Goal: Check status: Check status

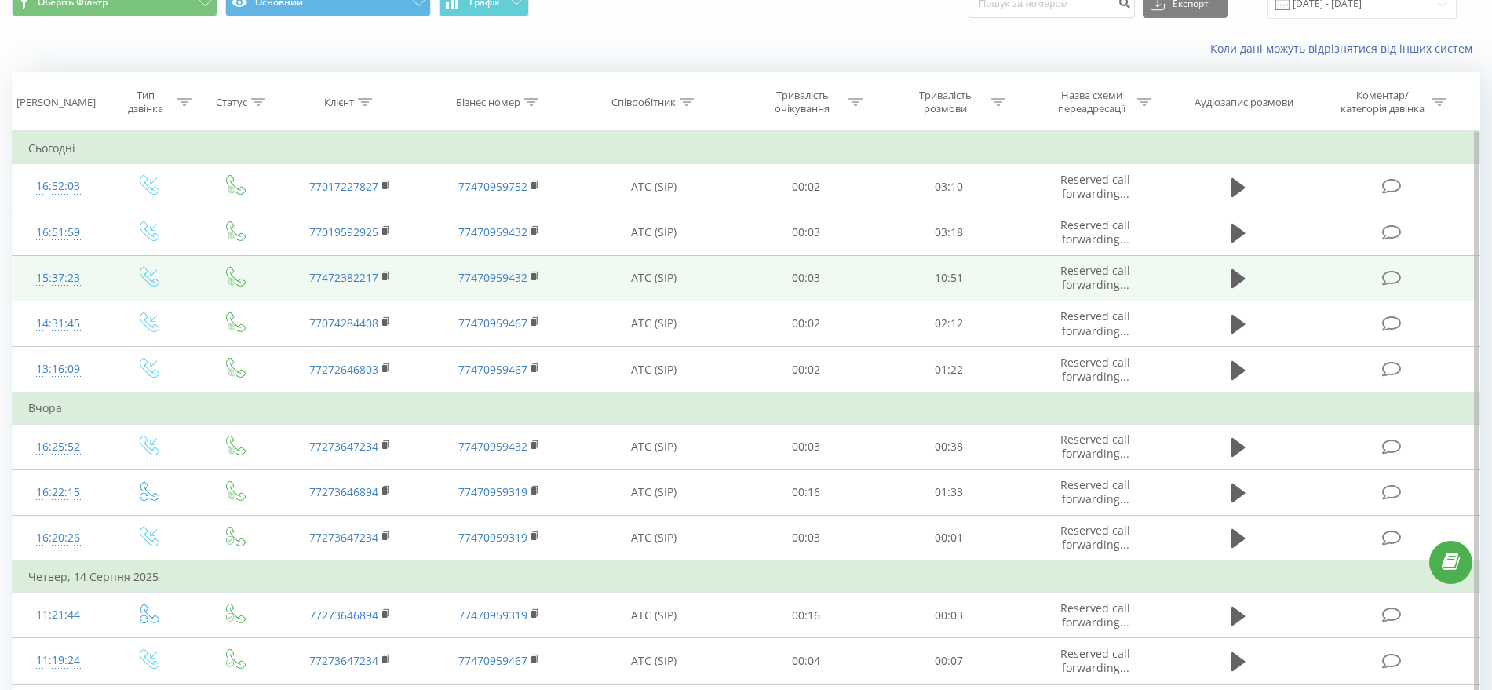
scroll to position [215, 0]
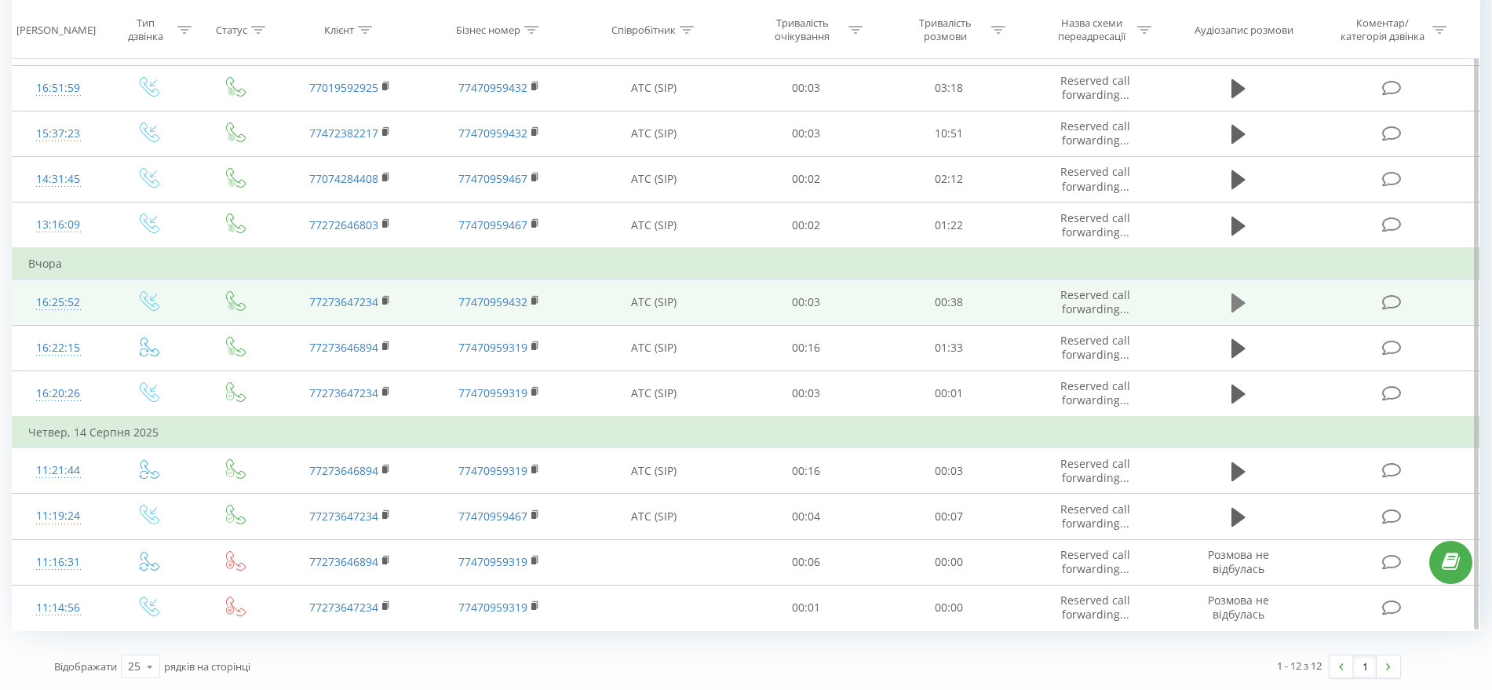
click at [1237, 305] on icon at bounding box center [1238, 302] width 14 height 19
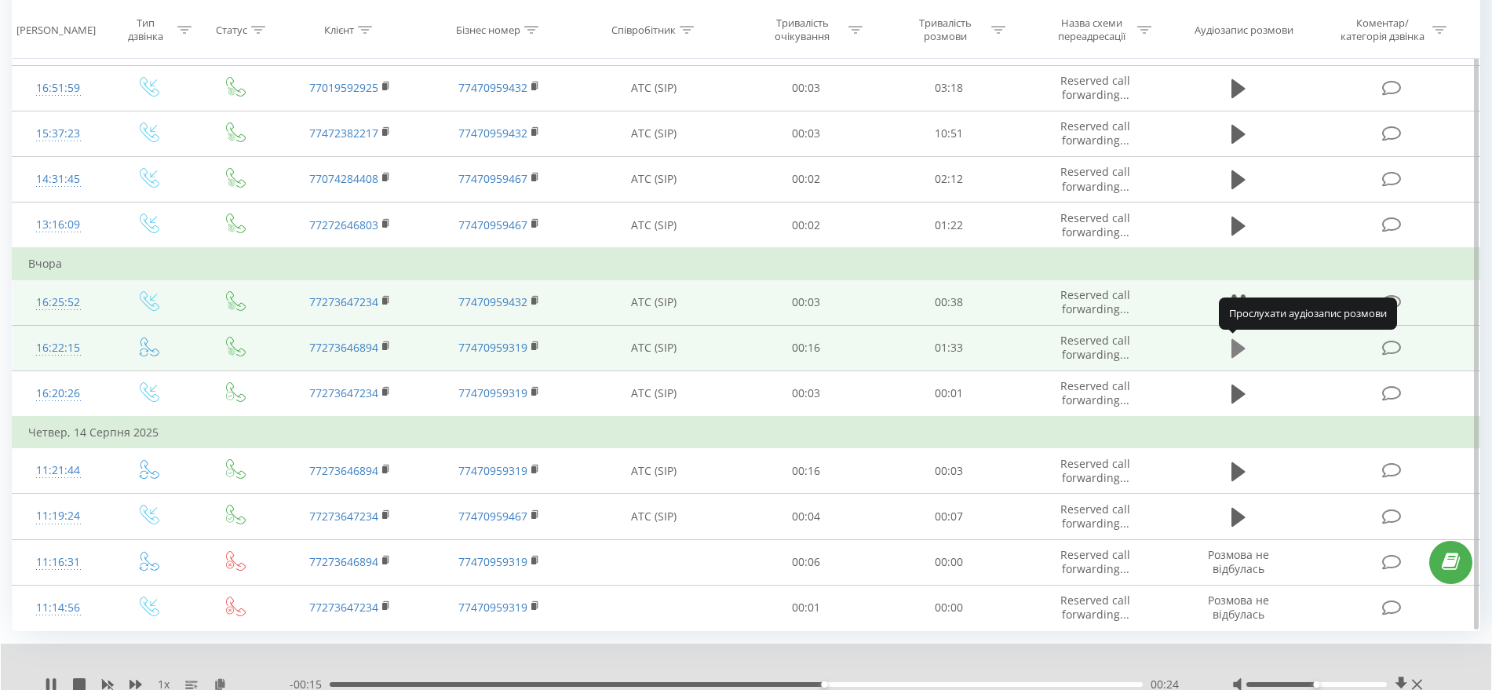
click at [1241, 346] on icon at bounding box center [1238, 348] width 14 height 19
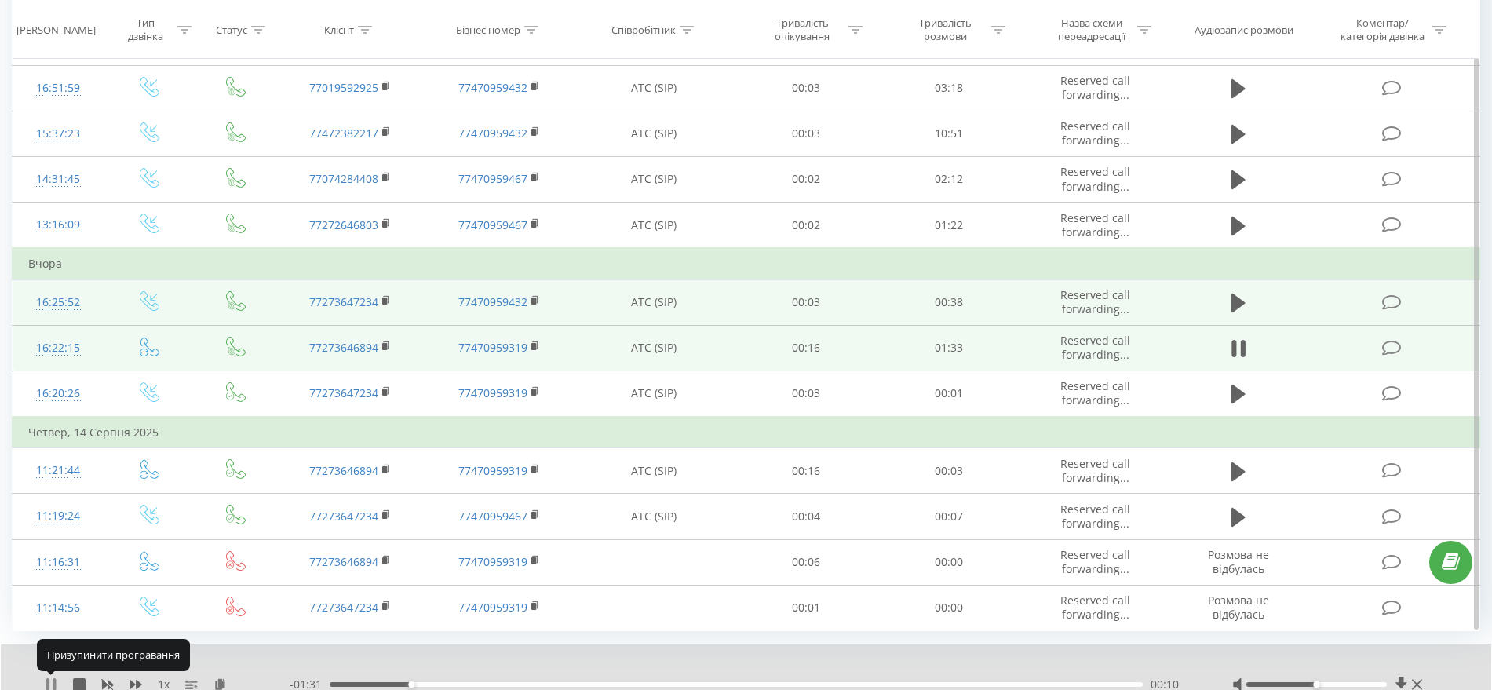
click at [49, 679] on icon at bounding box center [47, 684] width 3 height 13
click at [46, 680] on icon at bounding box center [51, 684] width 13 height 13
click at [47, 680] on icon at bounding box center [47, 684] width 3 height 13
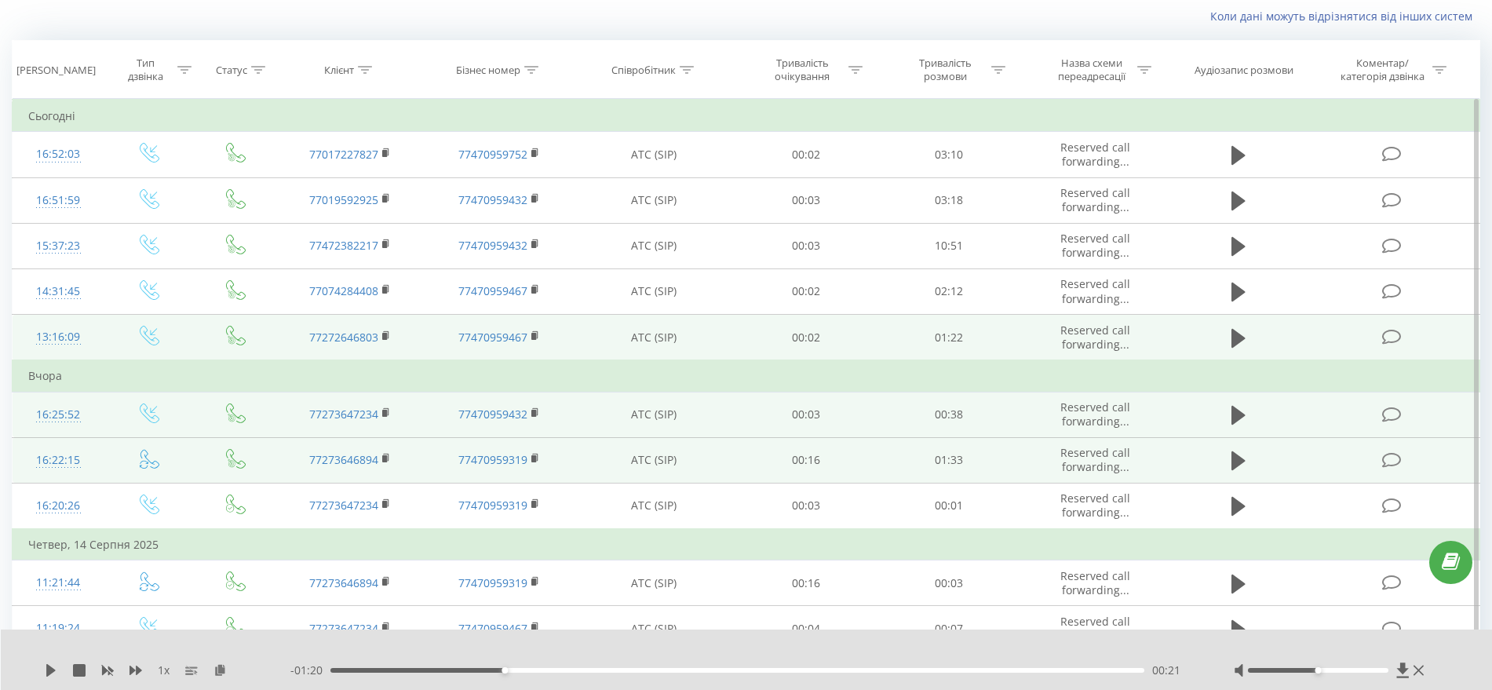
scroll to position [19, 0]
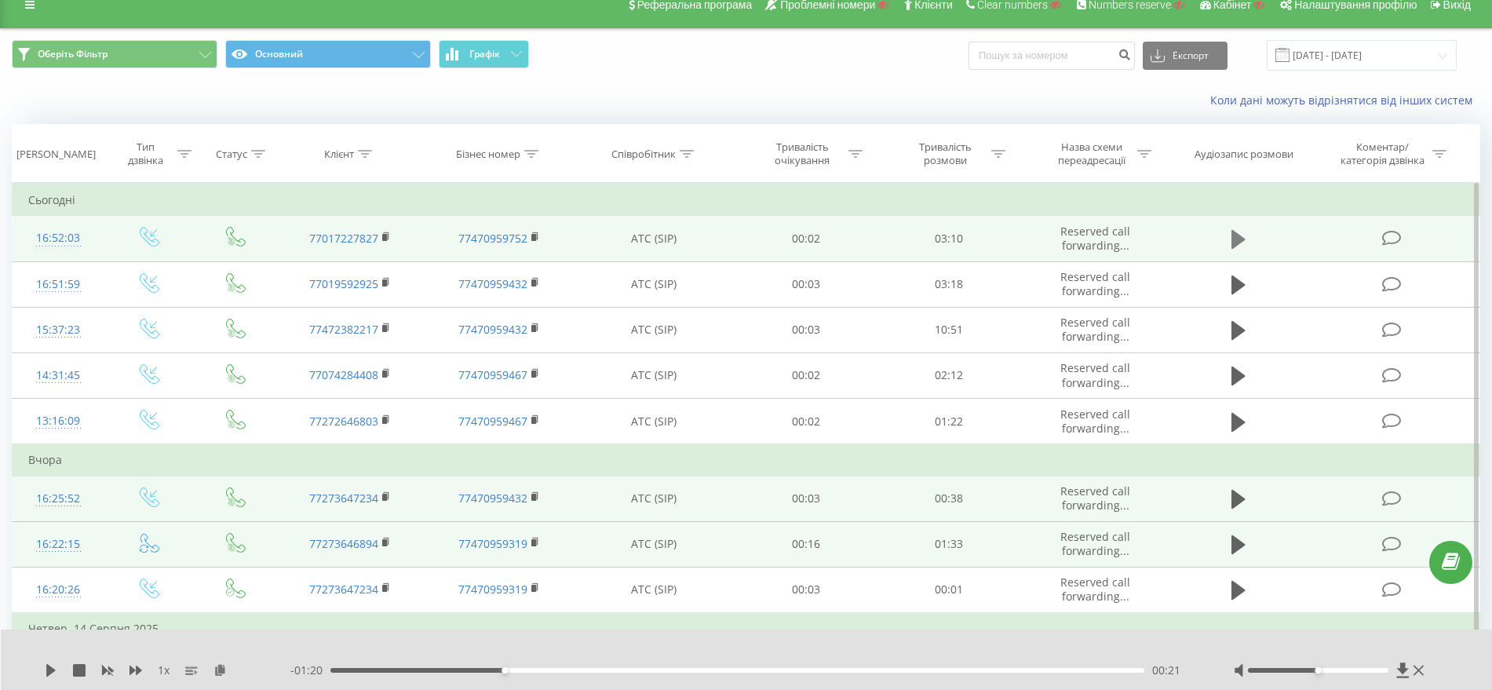
click at [1241, 241] on icon at bounding box center [1238, 239] width 14 height 19
click at [433, 668] on div "00:24" at bounding box center [737, 670] width 814 height 5
click at [547, 670] on div "00:50" at bounding box center [737, 670] width 814 height 5
click at [723, 670] on div "00:50" at bounding box center [737, 670] width 814 height 5
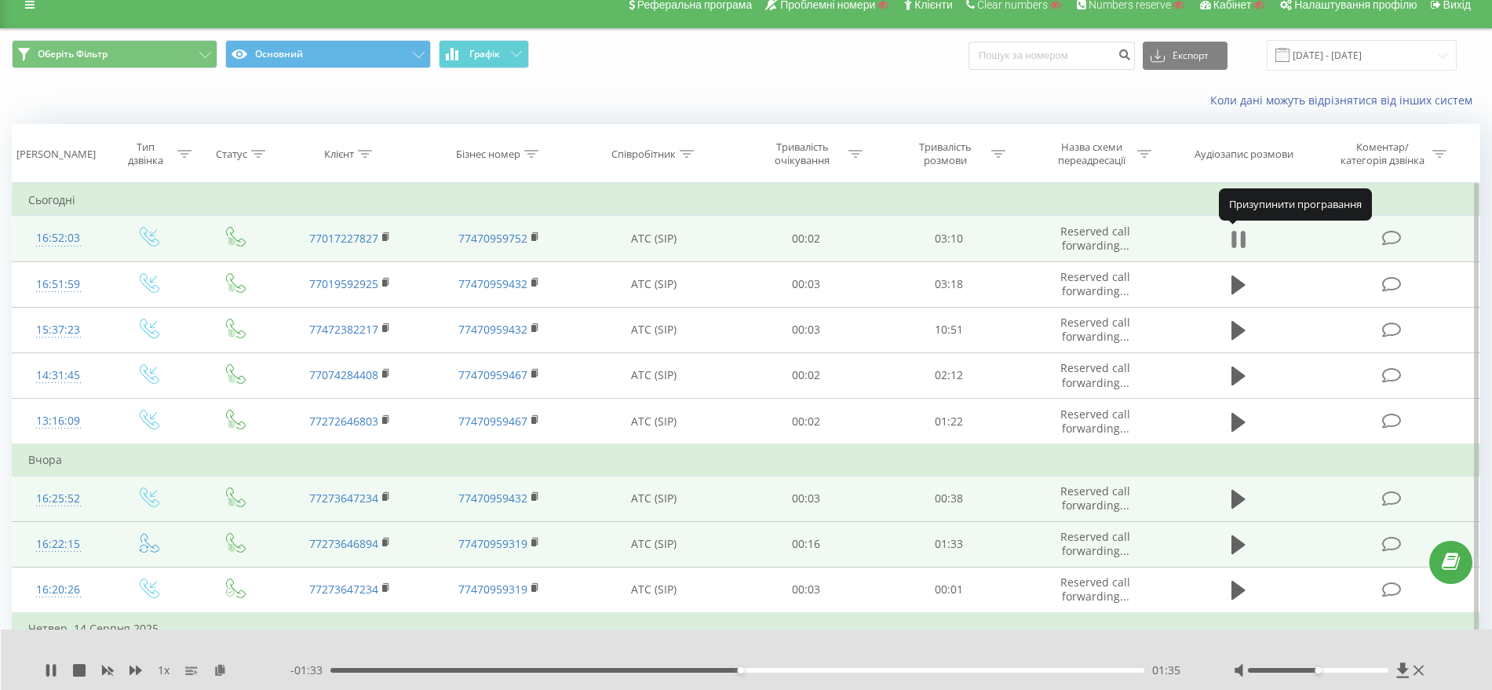
click at [1239, 245] on icon at bounding box center [1238, 239] width 14 height 22
